Goal: Task Accomplishment & Management: Manage account settings

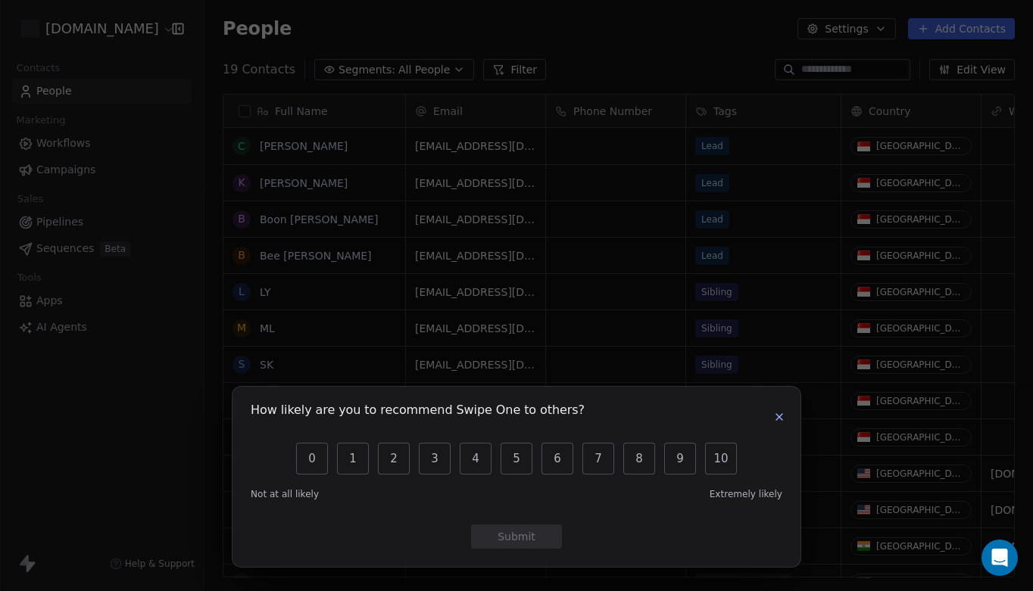
scroll to position [521, 828]
click at [779, 420] on icon "button" at bounding box center [779, 417] width 12 height 12
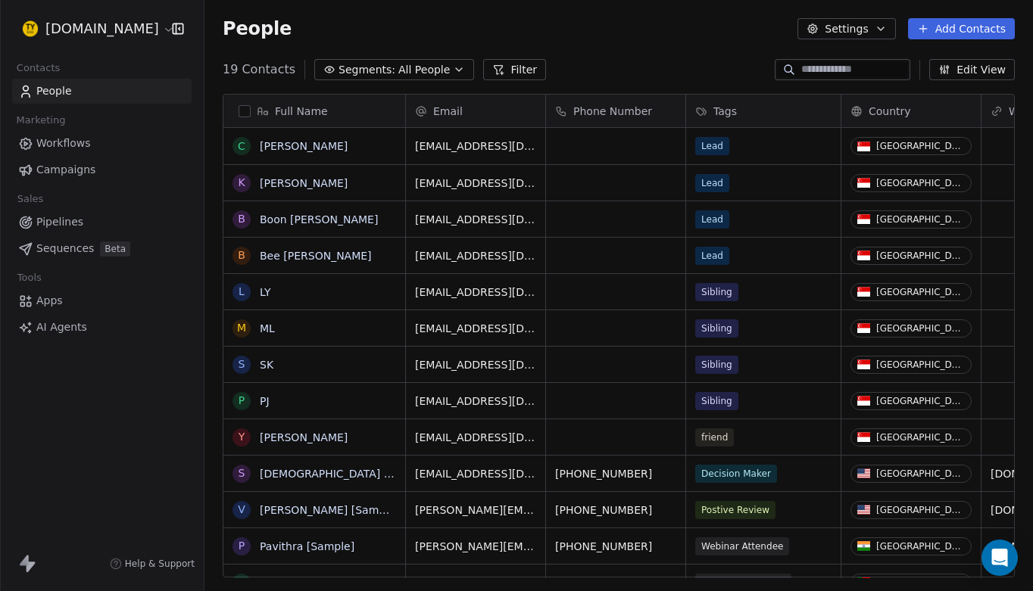
scroll to position [0, 0]
click at [882, 27] on icon "button" at bounding box center [881, 29] width 12 height 12
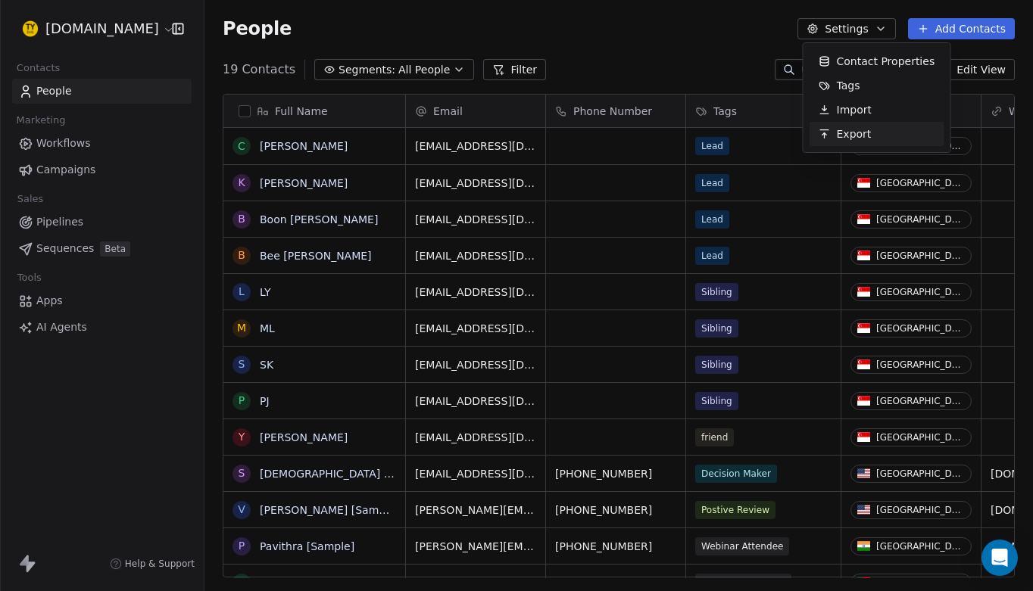
click at [701, 55] on html "[DOMAIN_NAME] Contacts People Marketing Workflows Campaigns Sales Pipelines Seq…" at bounding box center [516, 295] width 1033 height 591
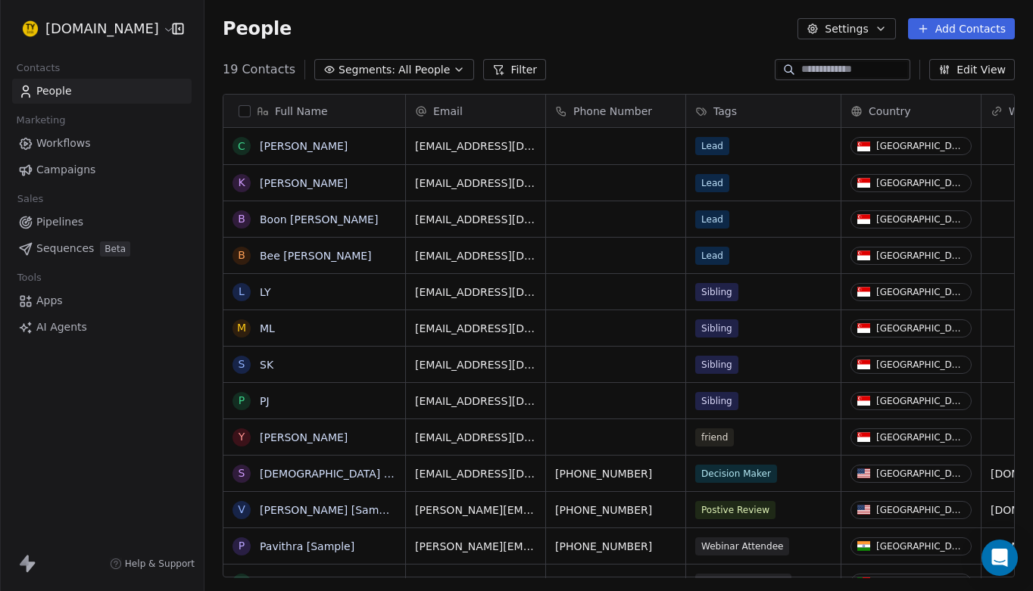
click at [103, 92] on link "People" at bounding box center [101, 91] width 179 height 25
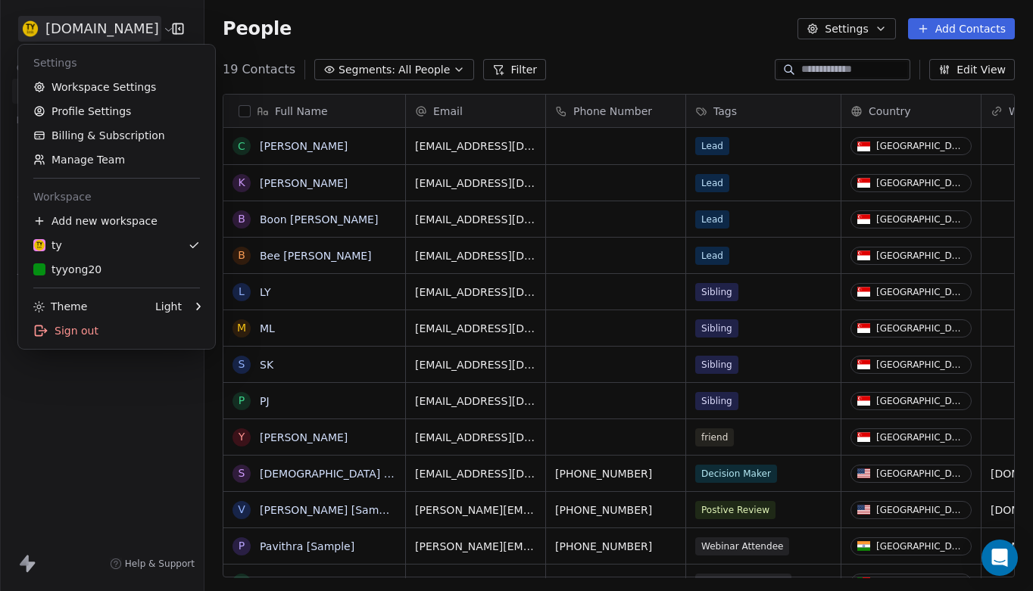
click at [104, 29] on html "[DOMAIN_NAME] Contacts People Marketing Workflows Campaigns Sales Pipelines Seq…" at bounding box center [516, 295] width 1033 height 591
click at [104, 84] on link "Workspace Settings" at bounding box center [116, 87] width 185 height 24
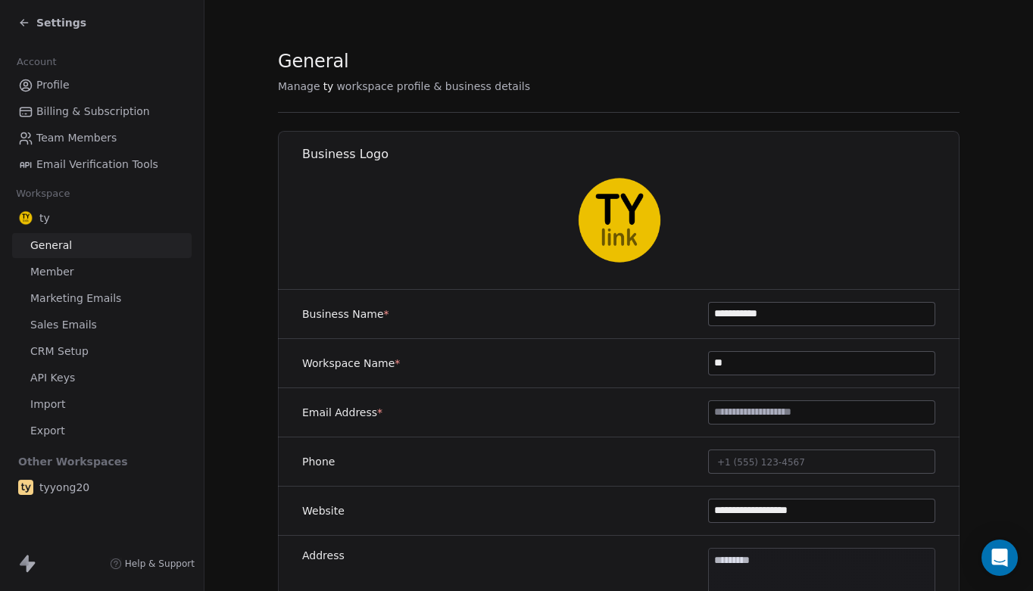
click at [79, 324] on span "Sales Emails" at bounding box center [63, 325] width 67 height 16
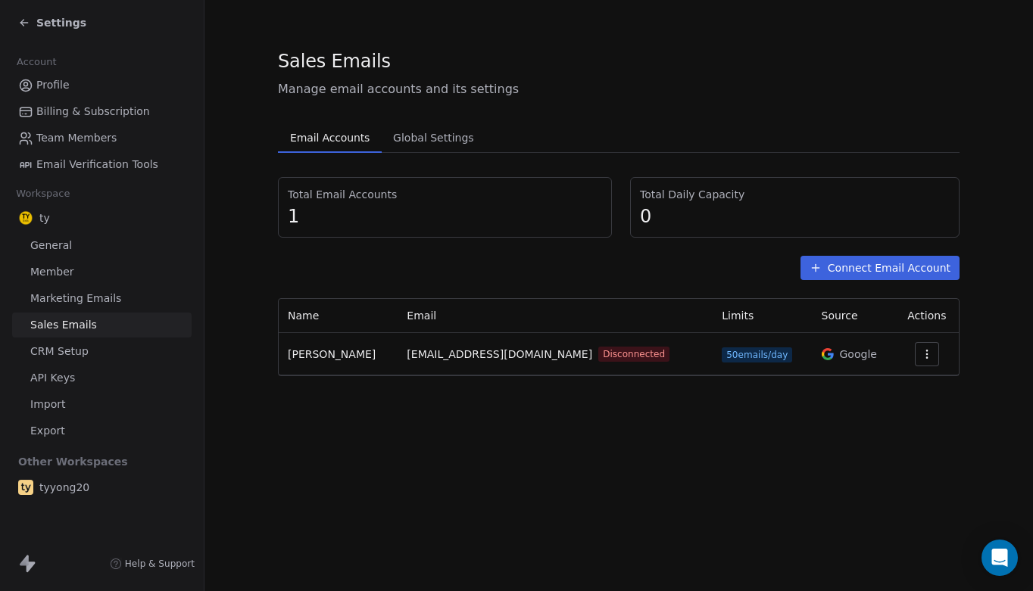
click at [926, 354] on icon "button" at bounding box center [926, 354] width 1 height 1
click at [898, 391] on span "Reconnect" at bounding box center [890, 389] width 56 height 16
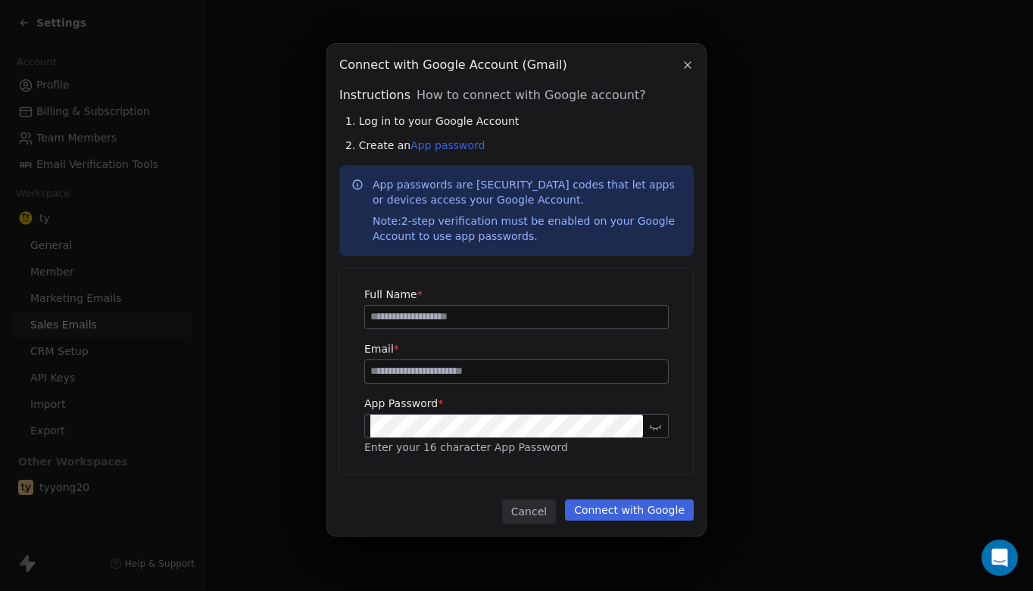
click at [804, 182] on div "Connect with Google Account (Gmail) Connect with Google Account (Gmail) Instruc…" at bounding box center [516, 296] width 1033 height 552
click at [759, 83] on div "Connect with Google Account (Gmail) Connect with Google Account (Gmail) Instruc…" at bounding box center [516, 296] width 1033 height 552
click at [688, 64] on icon "button" at bounding box center [687, 65] width 6 height 6
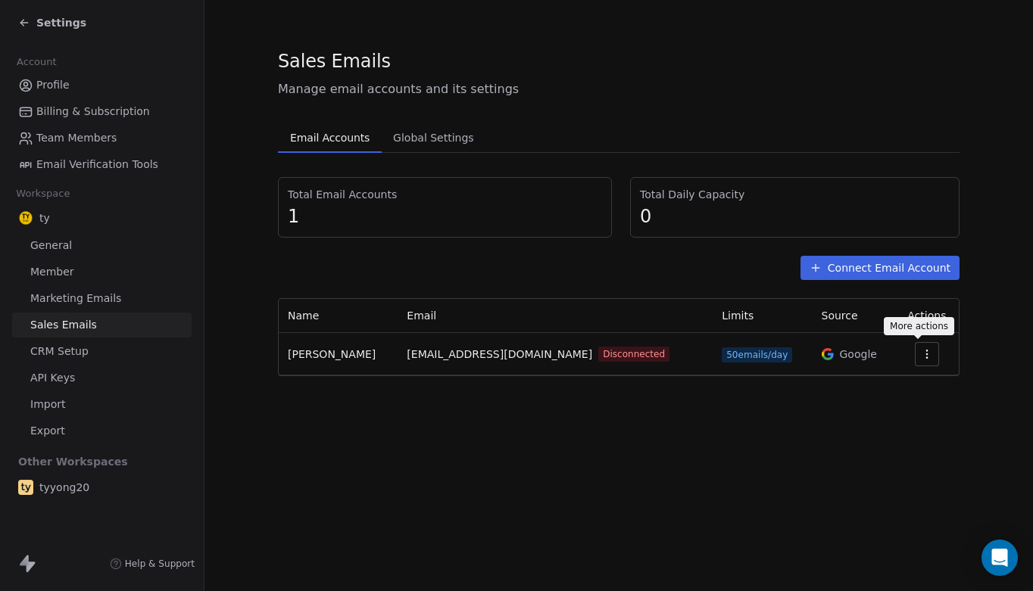
click at [921, 353] on icon "button" at bounding box center [927, 354] width 12 height 12
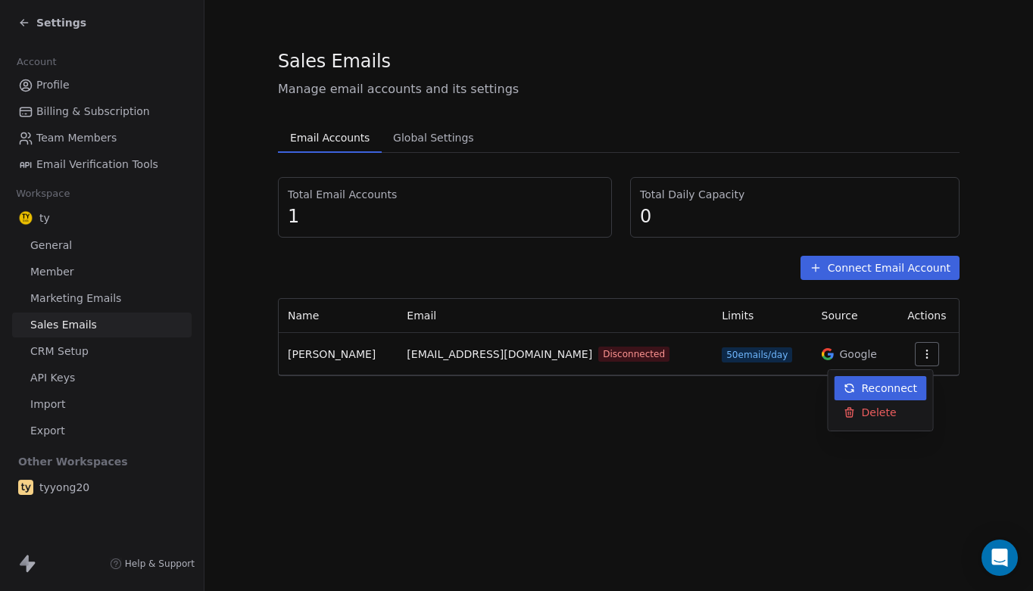
click at [882, 388] on span "Reconnect" at bounding box center [890, 389] width 56 height 16
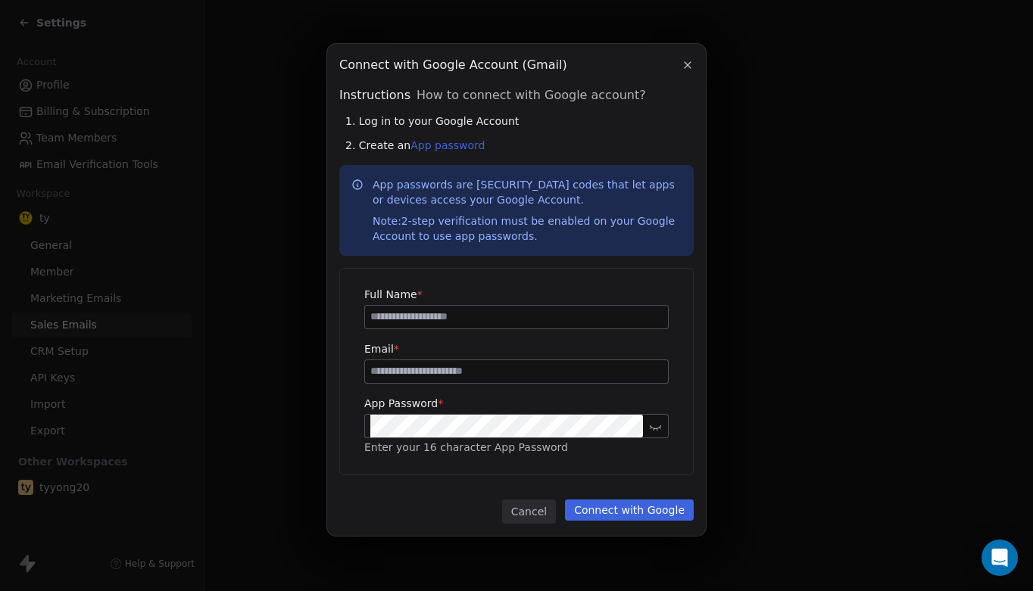
click at [228, 288] on div "Connect with Google Account (Gmail) Connect with Google Account (Gmail) Instruc…" at bounding box center [516, 296] width 1033 height 552
click at [691, 64] on icon "button" at bounding box center [687, 65] width 12 height 12
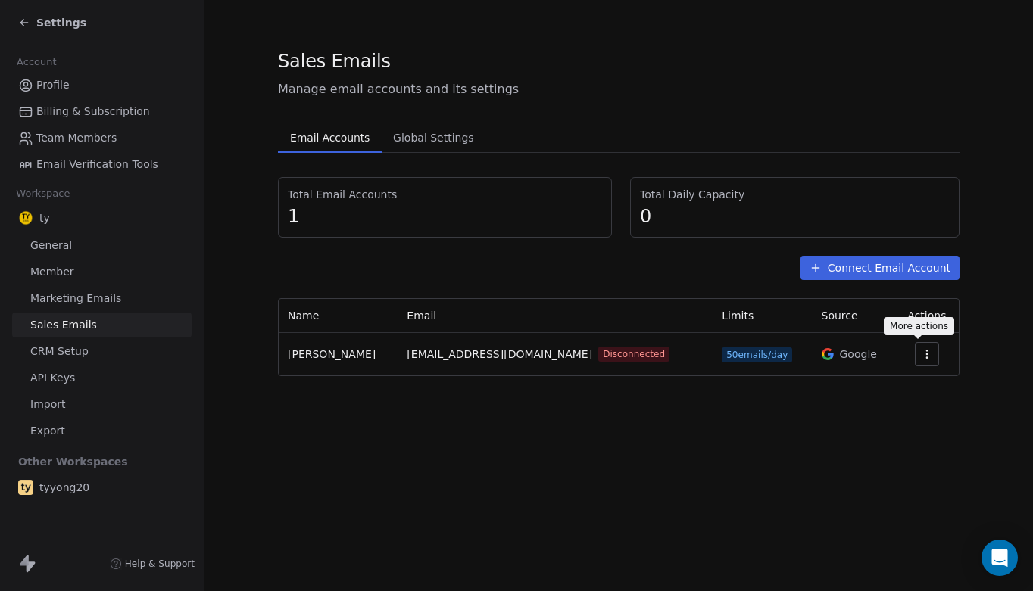
click at [921, 351] on icon "button" at bounding box center [927, 354] width 12 height 12
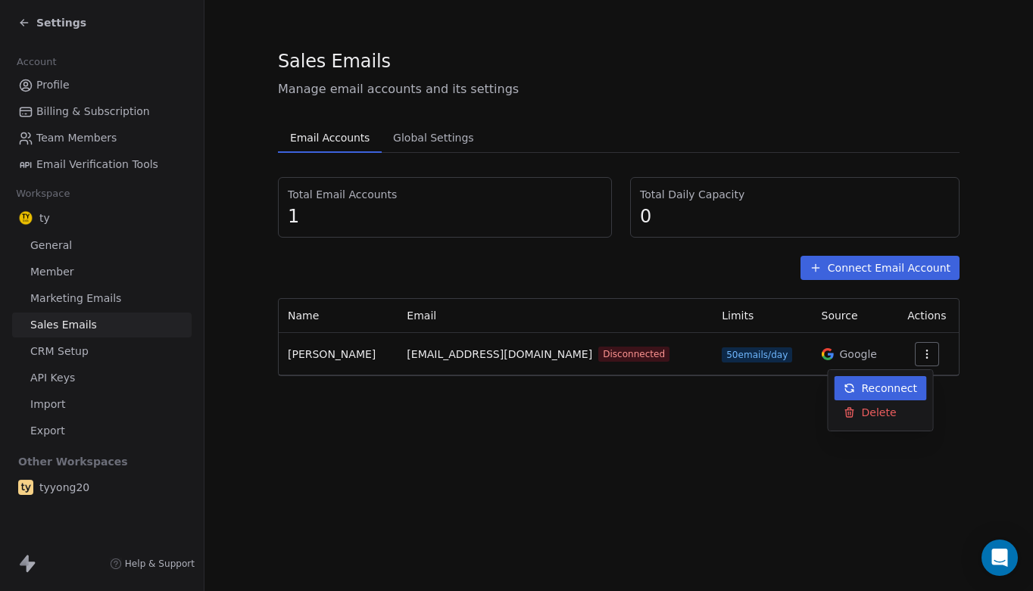
click at [871, 389] on span "Reconnect" at bounding box center [890, 389] width 56 height 16
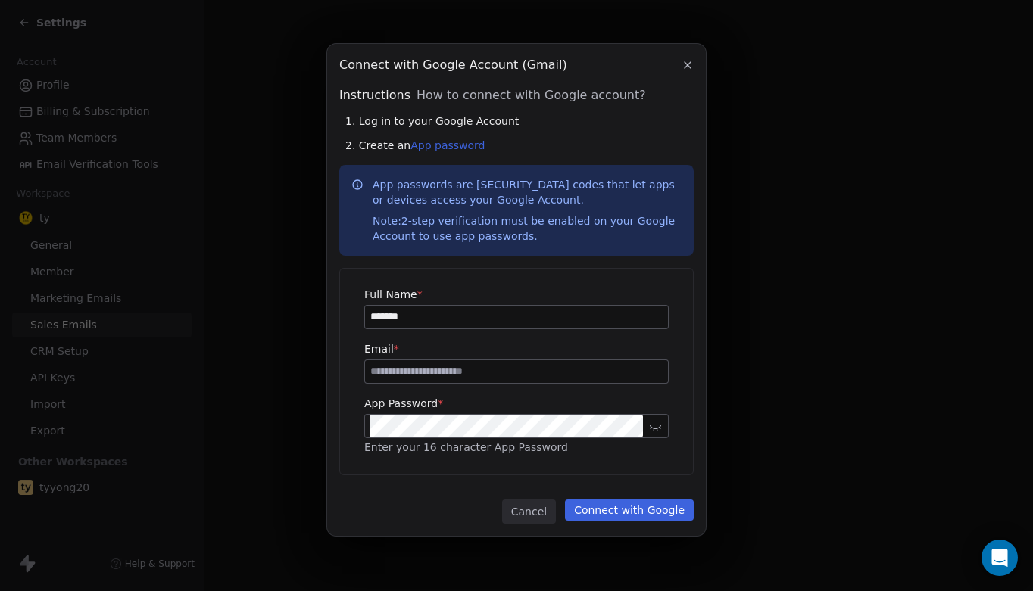
type input "*******"
type input "**********"
click at [454, 145] on link "App password" at bounding box center [447, 145] width 74 height 12
click at [623, 507] on button "Connect with Google" at bounding box center [629, 510] width 129 height 21
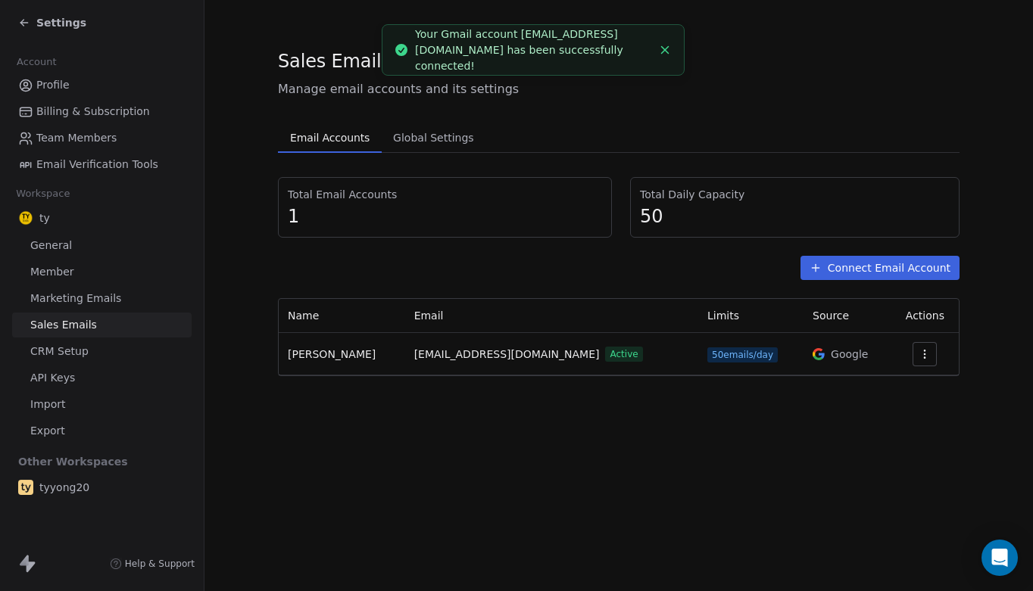
click at [666, 49] on line "Close toast" at bounding box center [665, 50] width 7 height 7
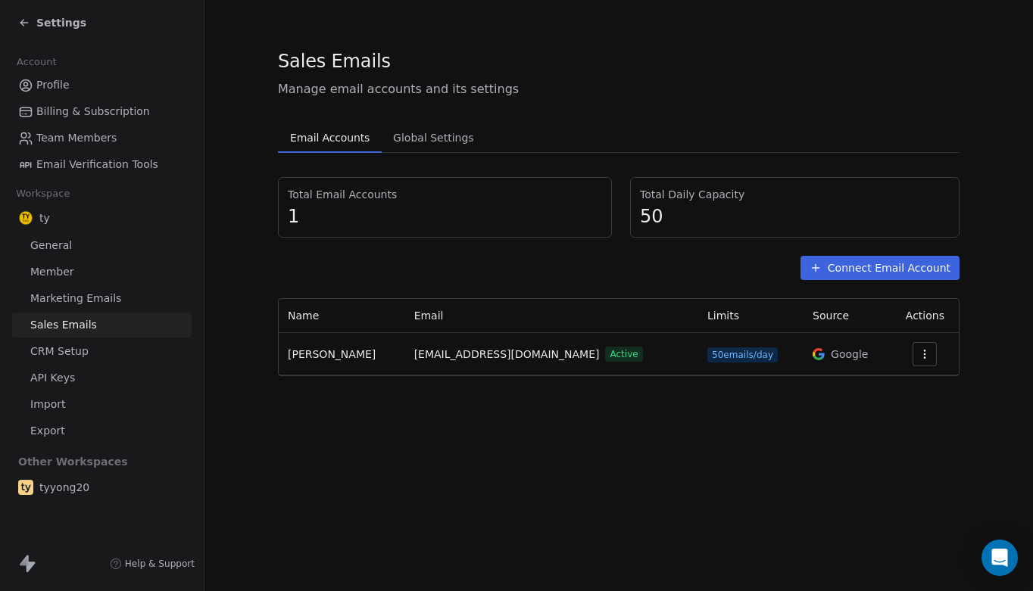
click at [482, 55] on div "Sales Emails" at bounding box center [618, 61] width 681 height 26
click at [433, 136] on span "Global Settings" at bounding box center [433, 137] width 93 height 21
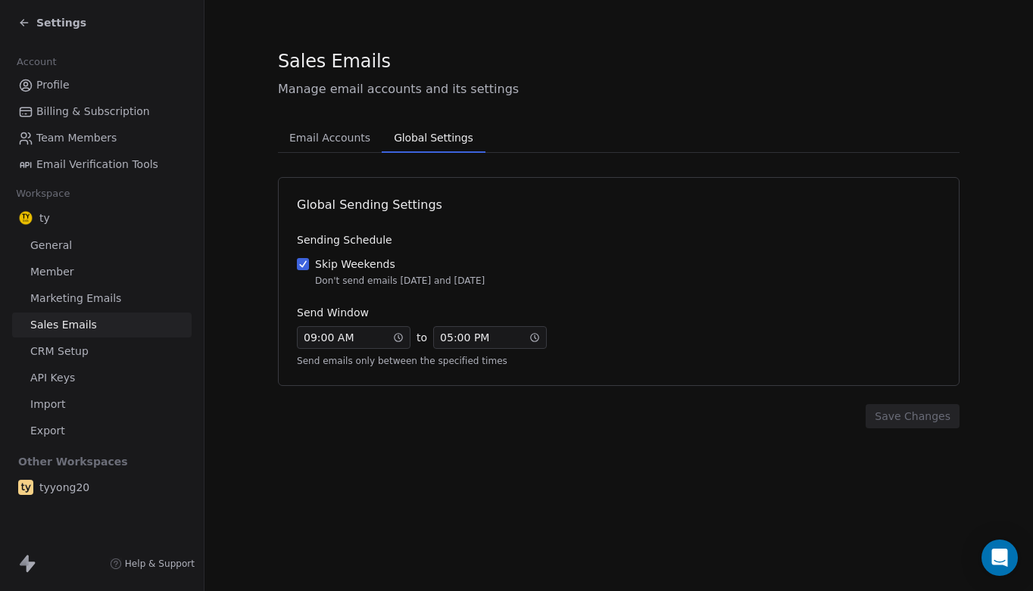
click at [346, 138] on span "Email Accounts" at bounding box center [329, 137] width 93 height 21
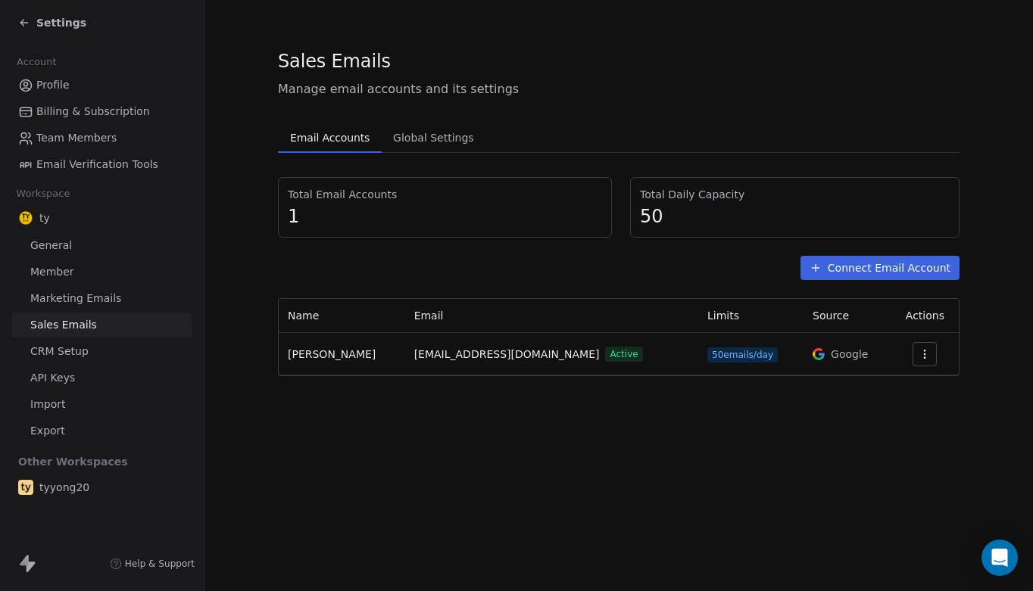
click at [66, 21] on span "Settings" at bounding box center [61, 22] width 50 height 15
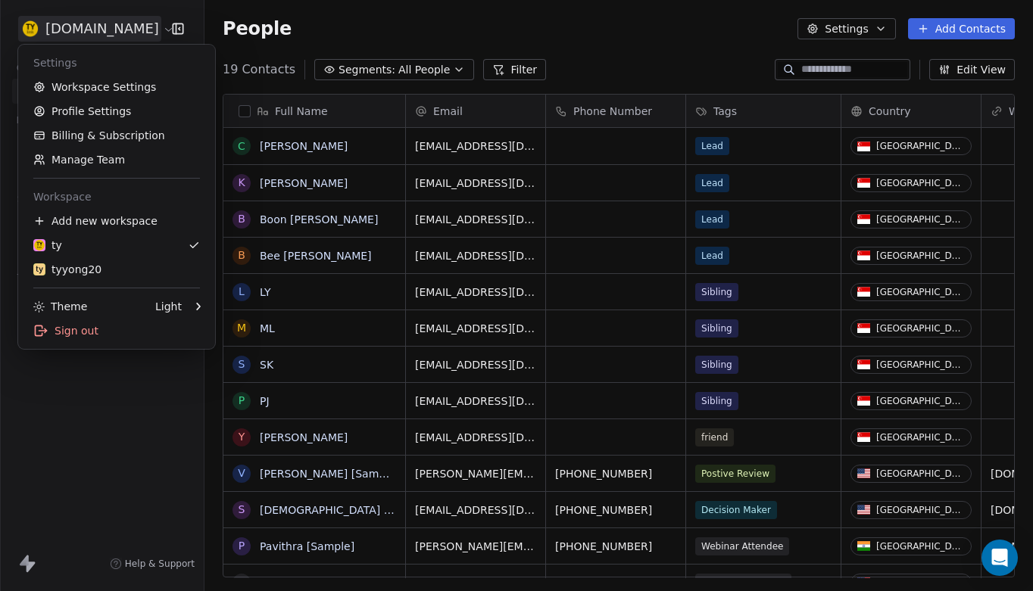
click at [119, 30] on html "[DOMAIN_NAME] Contacts People Marketing Workflows Campaigns Sales Pipelines Seq…" at bounding box center [516, 295] width 1033 height 591
click at [110, 271] on div "tyyong20" at bounding box center [116, 269] width 167 height 15
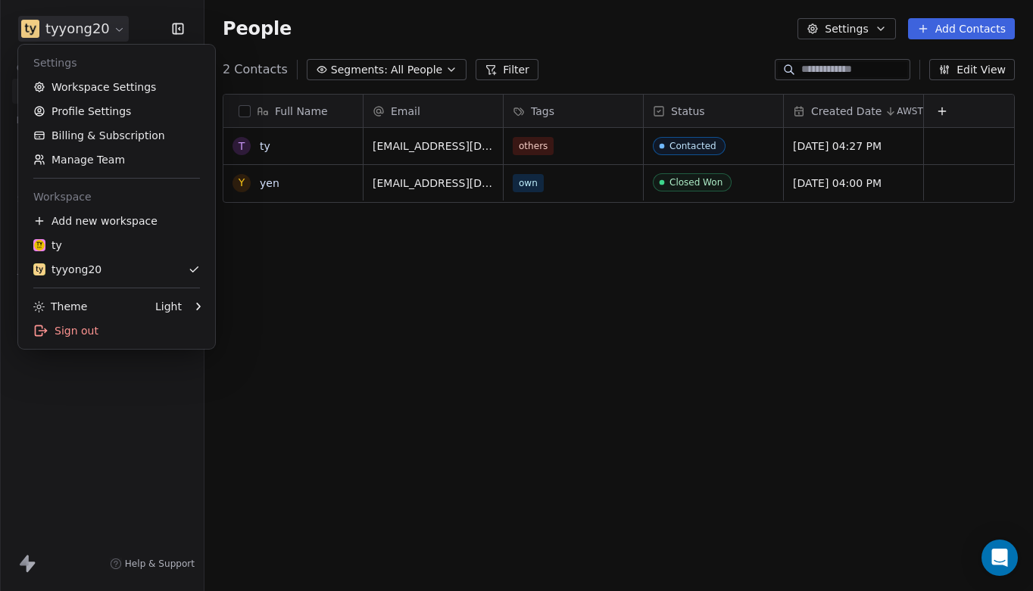
click at [104, 25] on html "tyyong20 Contacts People Marketing Workflows Campaigns Sales Pipelines Sequence…" at bounding box center [516, 295] width 1033 height 591
click at [121, 89] on link "Workspace Settings" at bounding box center [116, 87] width 185 height 24
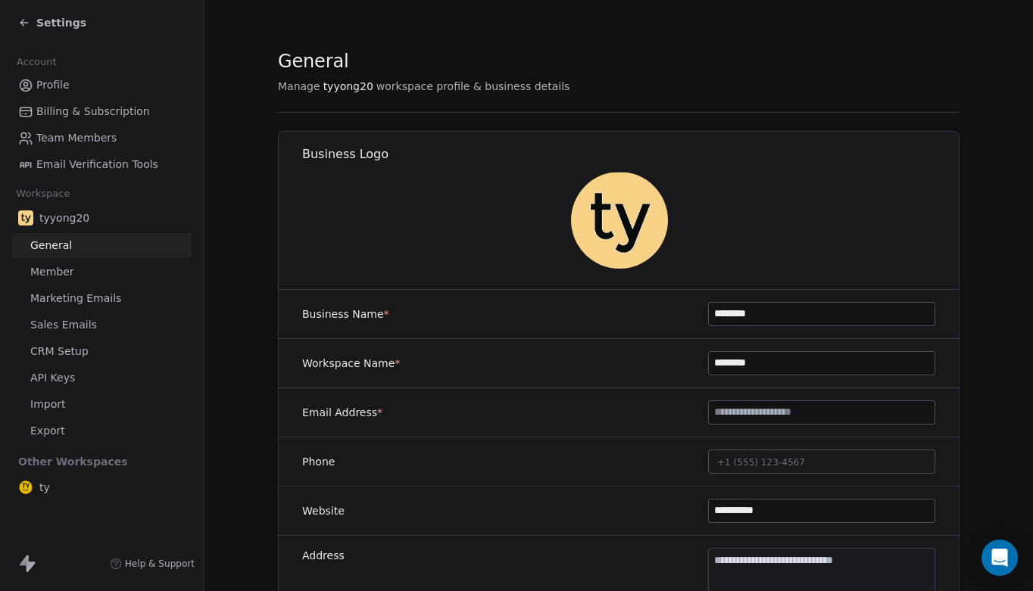
click at [70, 323] on span "Sales Emails" at bounding box center [63, 325] width 67 height 16
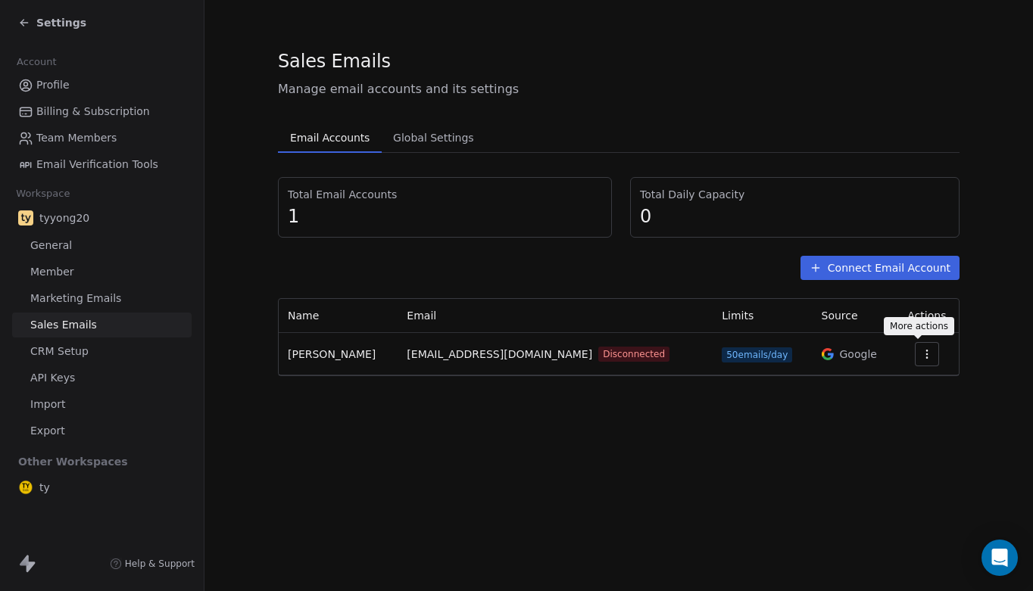
click at [921, 355] on icon "button" at bounding box center [927, 354] width 12 height 12
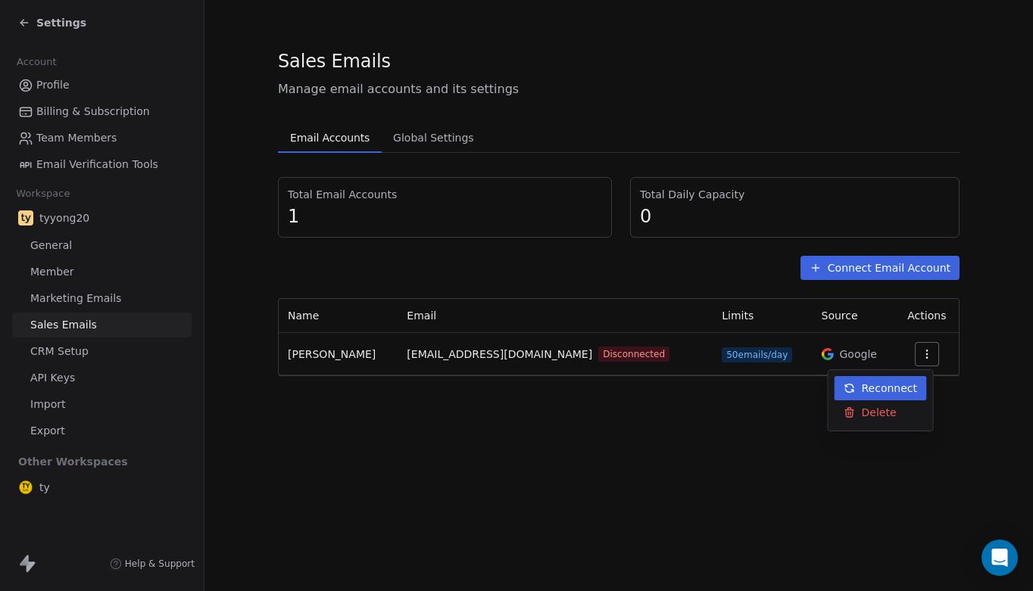
click at [891, 391] on span "Reconnect" at bounding box center [890, 389] width 56 height 16
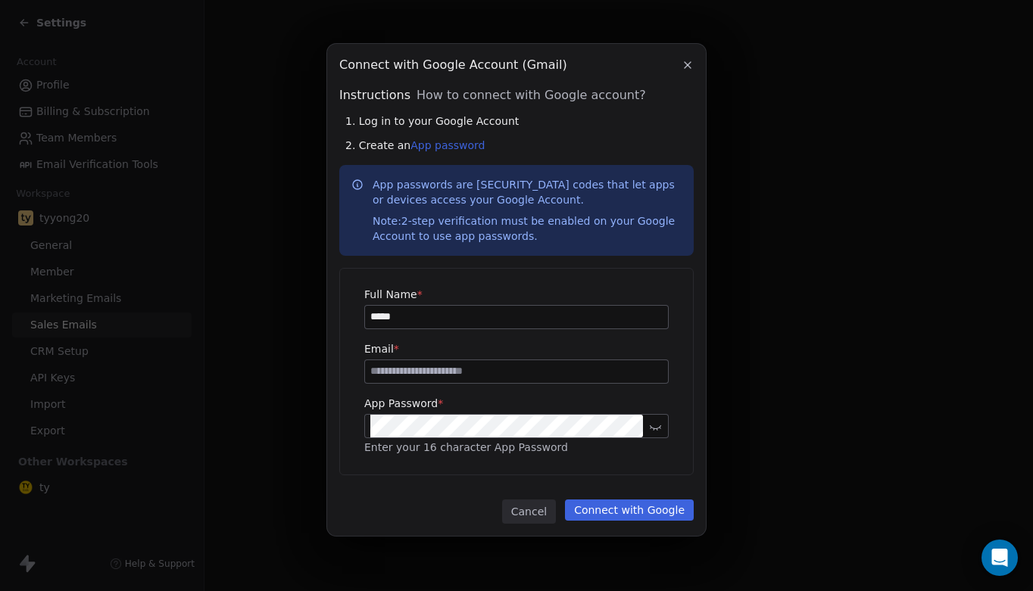
type input "******"
click at [682, 62] on icon "button" at bounding box center [687, 65] width 12 height 12
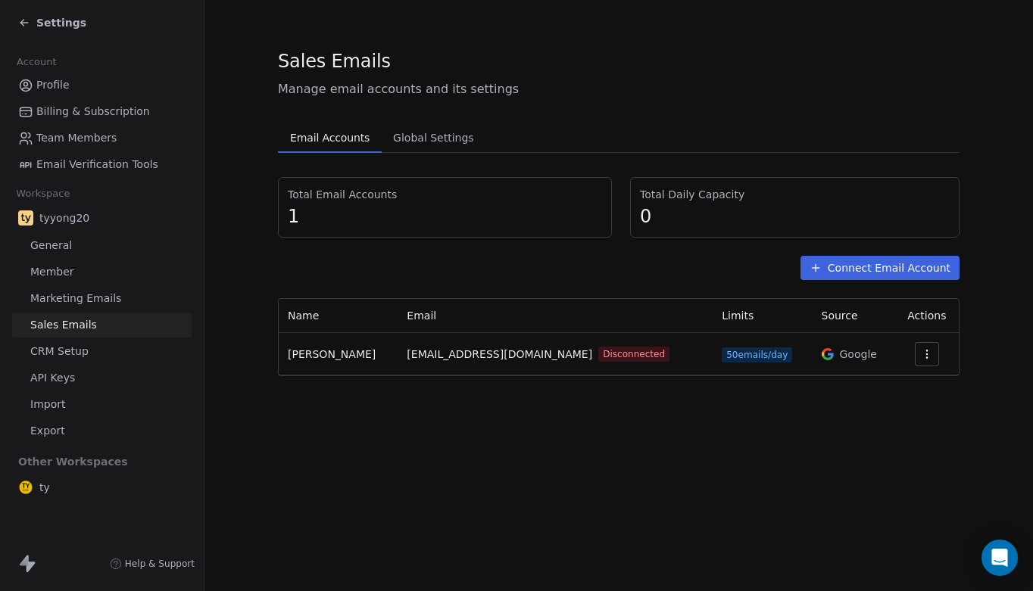
click at [925, 355] on button "button" at bounding box center [927, 354] width 24 height 24
click at [885, 384] on span "Reconnect" at bounding box center [890, 389] width 56 height 16
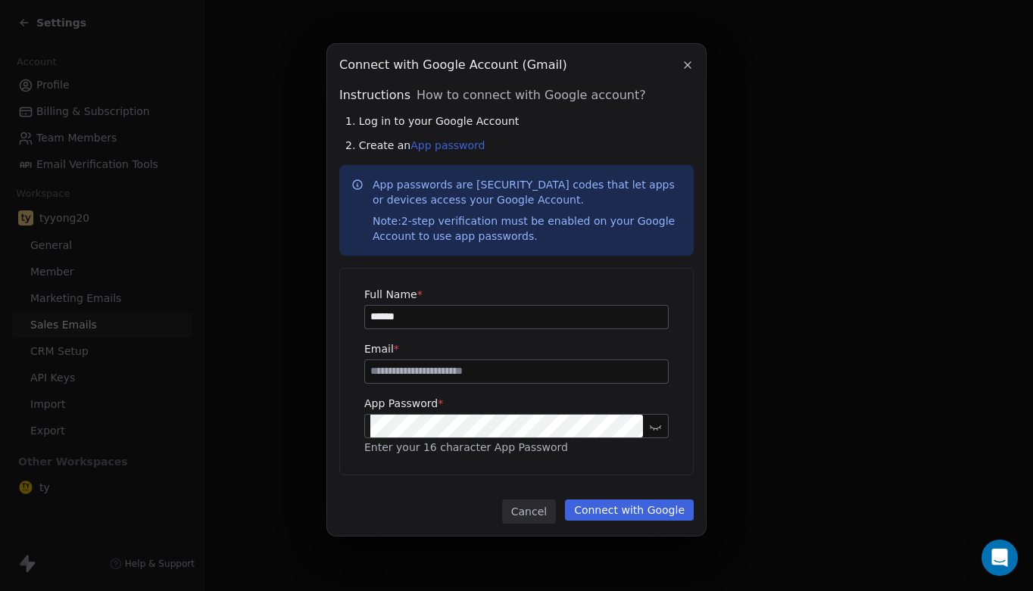
type input "******"
type input "**********"
click at [803, 376] on div "**********" at bounding box center [516, 296] width 1033 height 552
click at [613, 506] on button "Connect with Google" at bounding box center [629, 510] width 129 height 21
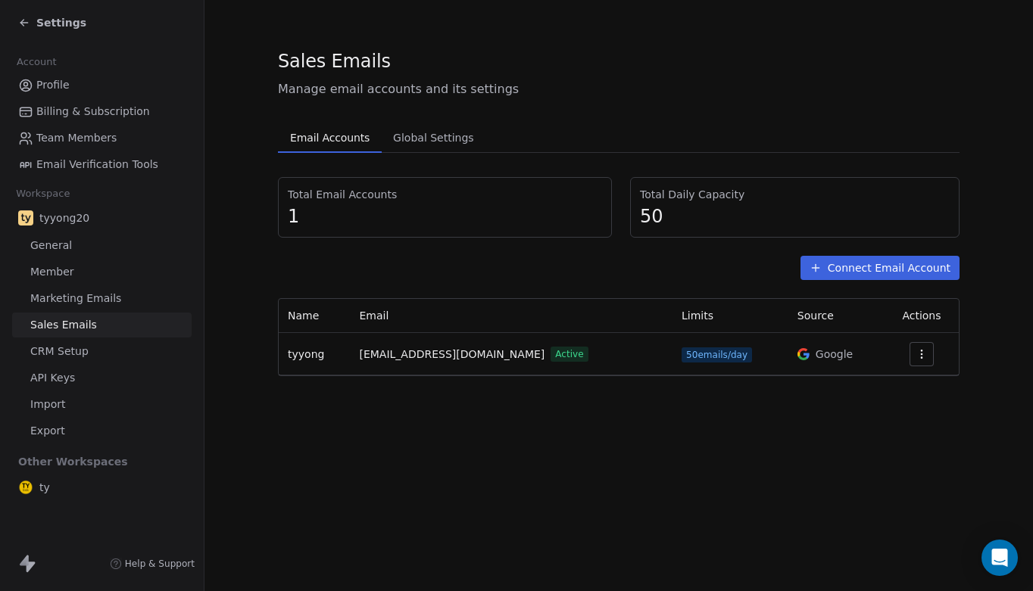
click at [41, 23] on span "Settings" at bounding box center [61, 22] width 50 height 15
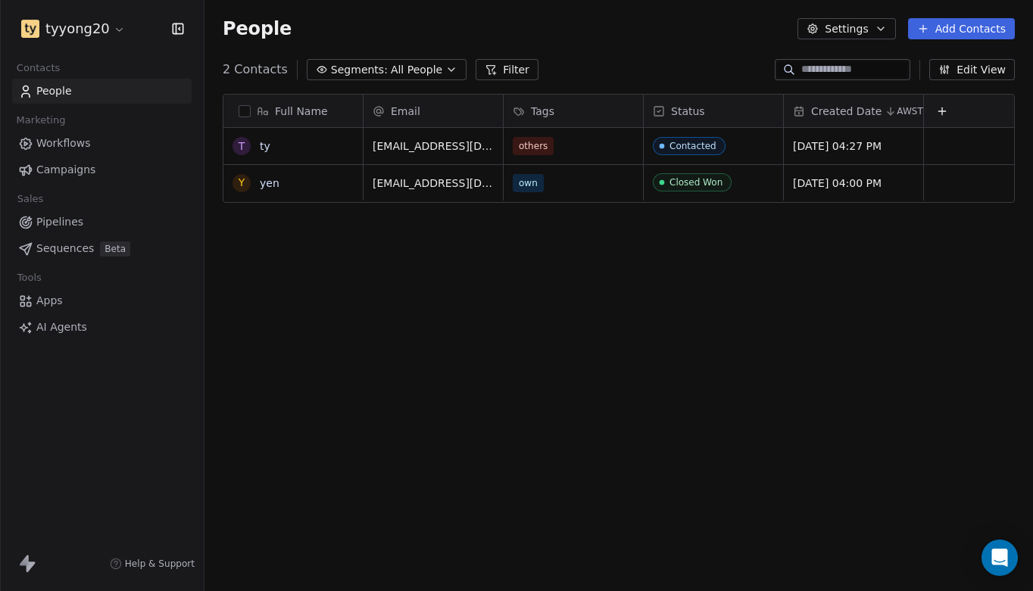
scroll to position [521, 828]
click at [114, 30] on html "tyyong20 Contacts People Marketing Workflows Campaigns Sales Pipelines Sequence…" at bounding box center [516, 295] width 1033 height 591
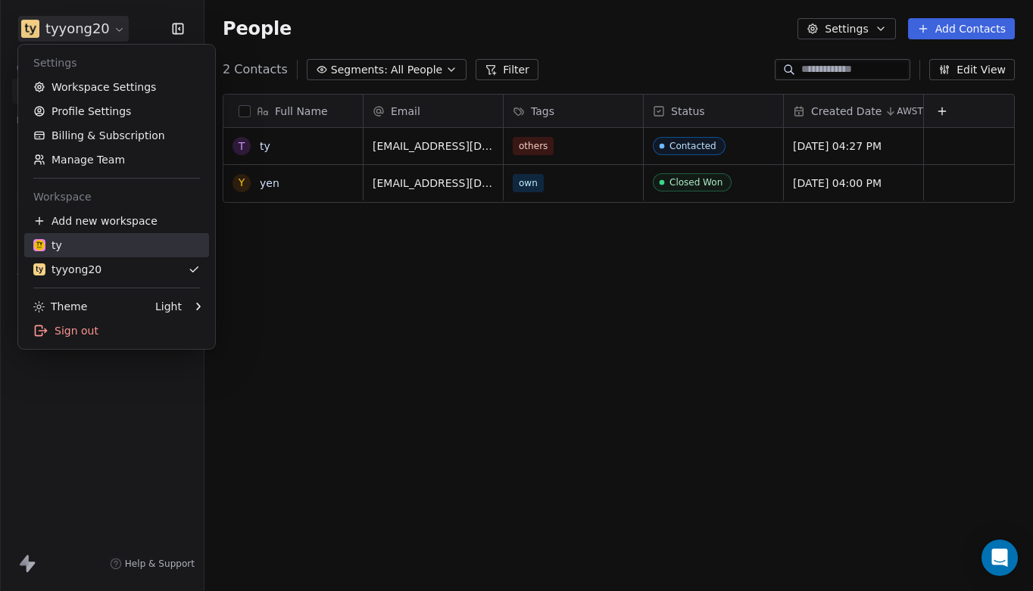
click at [72, 245] on div "ty" at bounding box center [116, 245] width 167 height 15
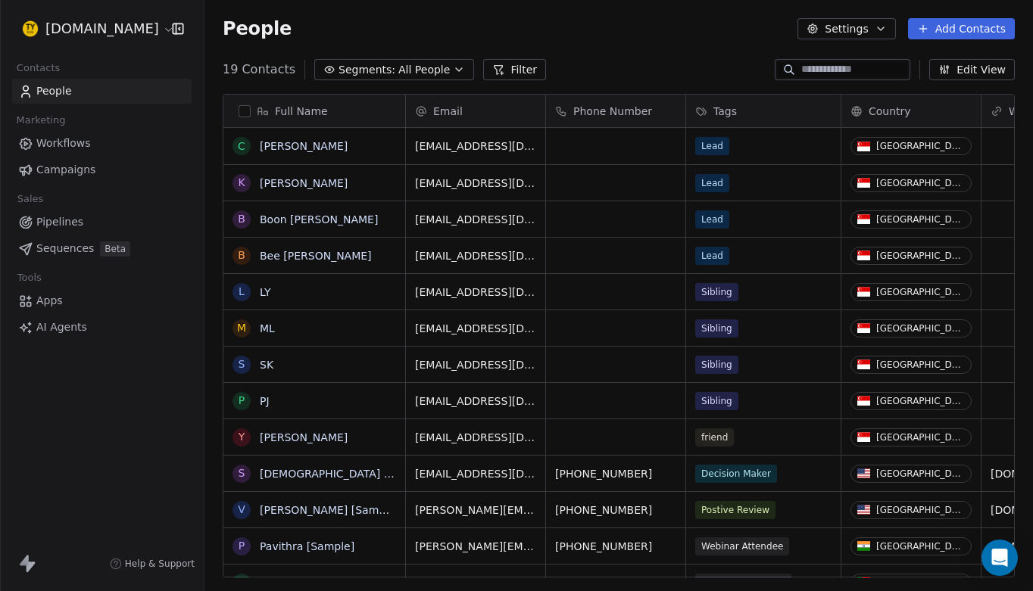
scroll to position [521, 828]
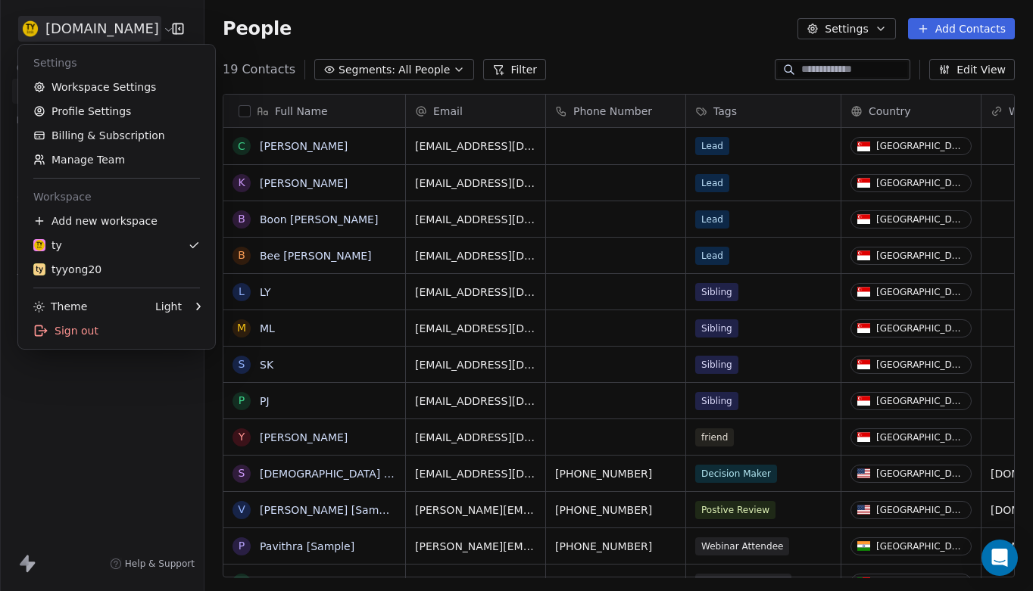
click at [112, 32] on html "[DOMAIN_NAME] Contacts People Marketing Workflows Campaigns Sales Pipelines Seq…" at bounding box center [516, 295] width 1033 height 591
click at [92, 89] on link "Workspace Settings" at bounding box center [116, 87] width 185 height 24
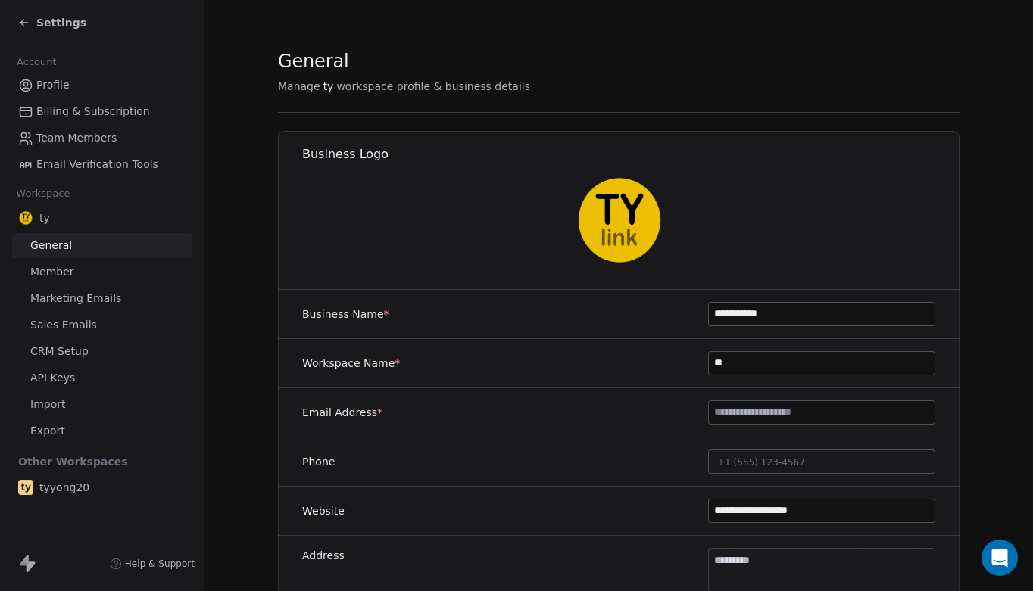
click at [67, 325] on span "Sales Emails" at bounding box center [63, 325] width 67 height 16
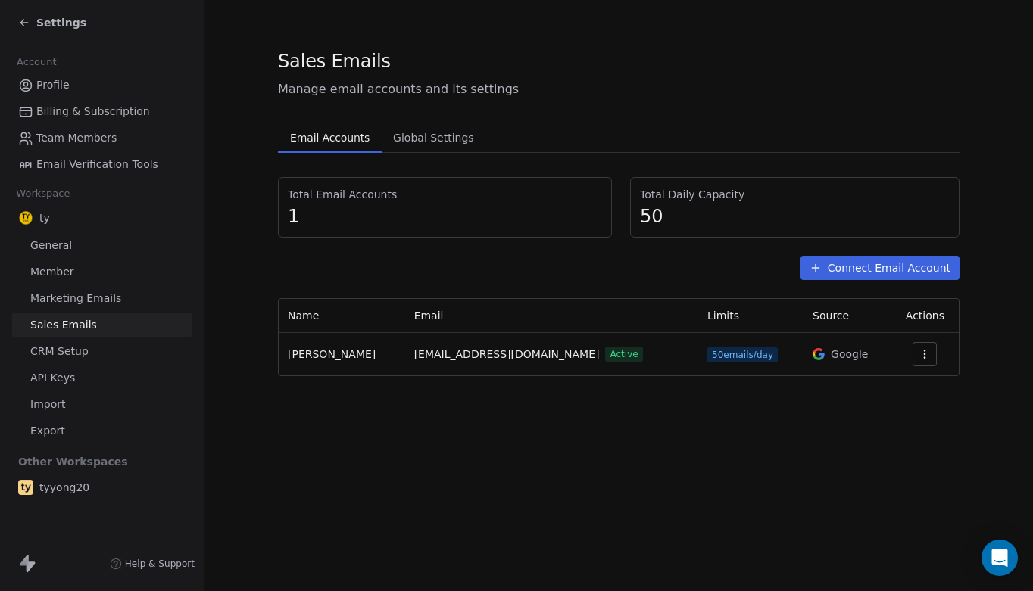
click at [840, 269] on button "Connect Email Account" at bounding box center [879, 268] width 159 height 24
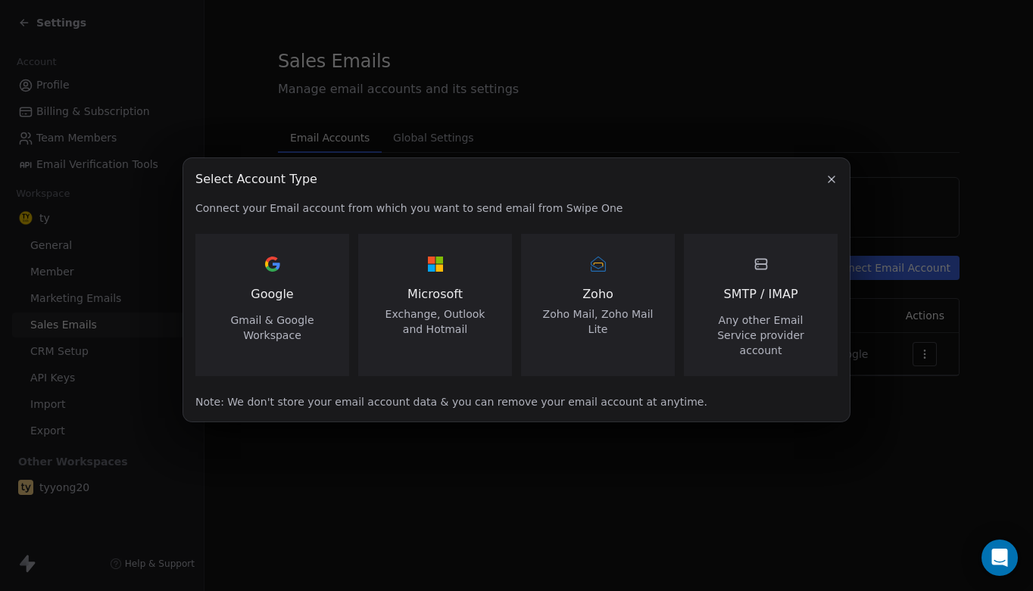
click at [295, 298] on div "Google Gmail & Google Workspace" at bounding box center [272, 297] width 117 height 91
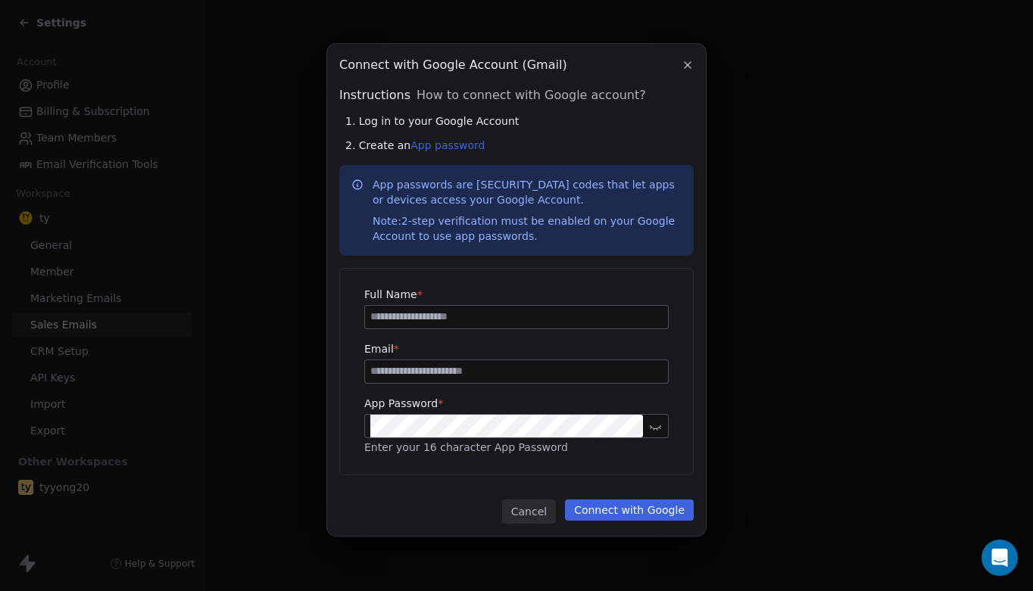
click at [689, 67] on icon "button" at bounding box center [687, 65] width 6 height 6
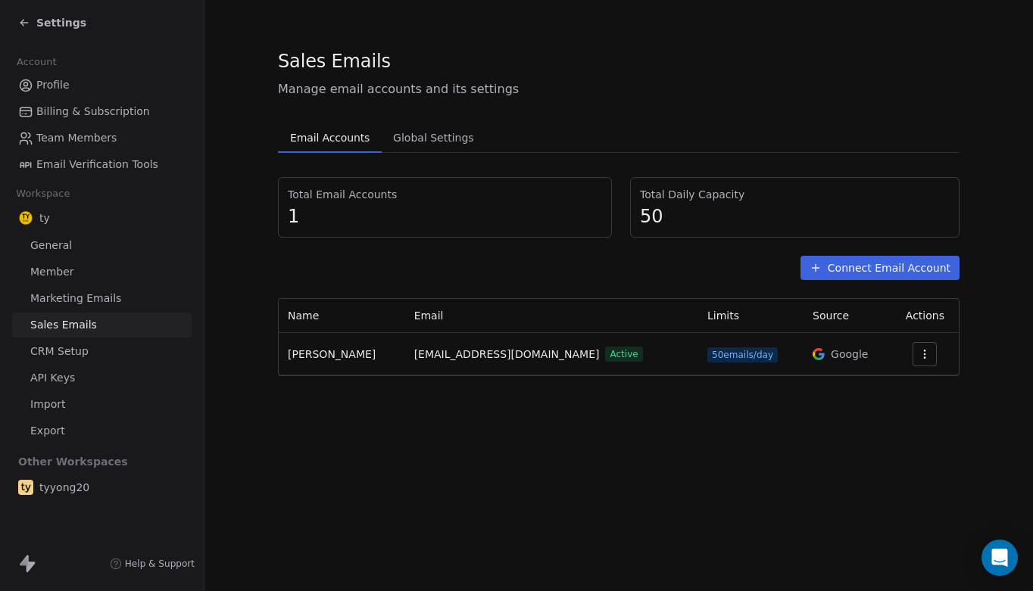
click at [780, 448] on div "Sales Emails Manage email accounts and its settings Email Accounts Email Accoun…" at bounding box center [618, 295] width 828 height 591
click at [27, 22] on icon at bounding box center [24, 23] width 12 height 12
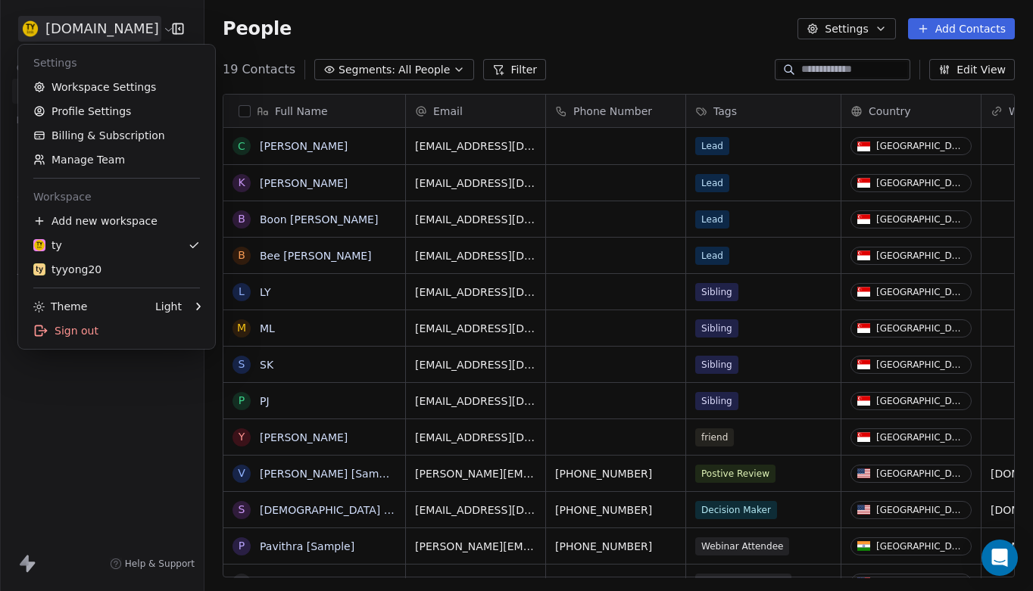
click at [121, 30] on html "[DOMAIN_NAME] Contacts People Marketing Workflows Campaigns Sales Pipelines Seq…" at bounding box center [516, 295] width 1033 height 591
click at [83, 329] on div "Sign out" at bounding box center [116, 331] width 185 height 24
